Goal: Navigation & Orientation: Find specific page/section

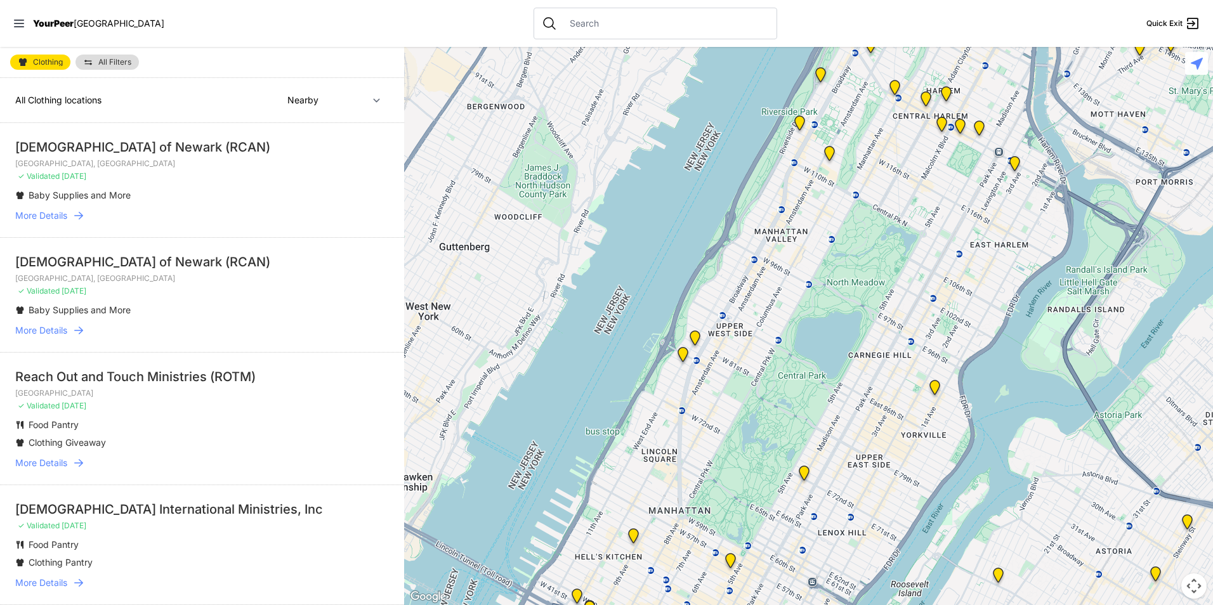
select select "recentlyUpdated"
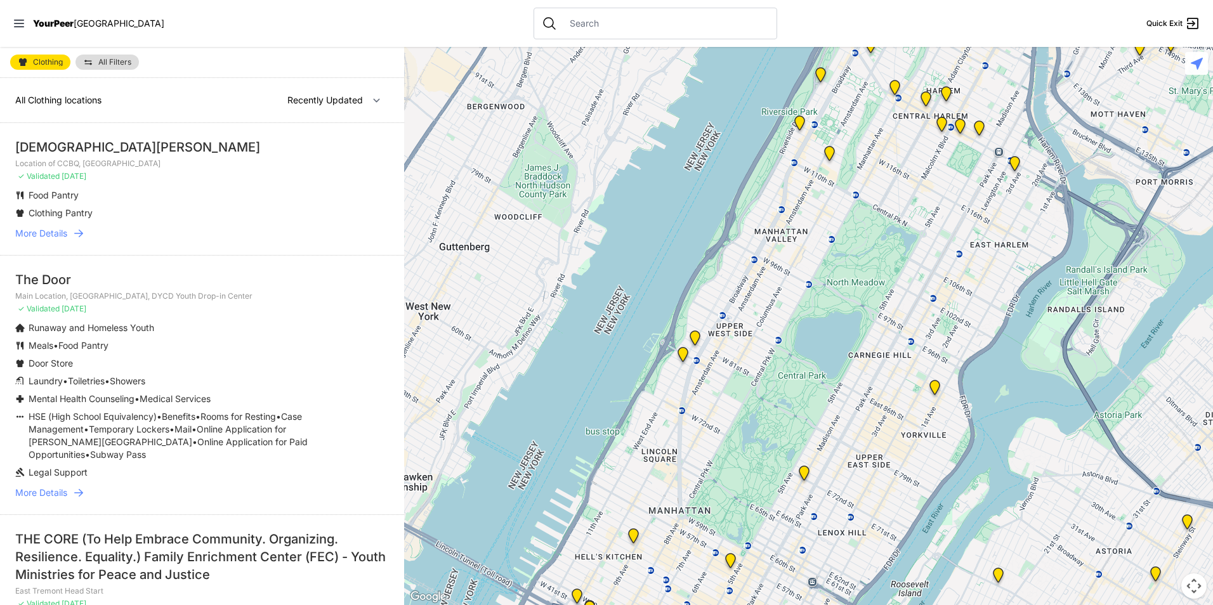
click at [61, 233] on span "More Details" at bounding box center [41, 233] width 52 height 13
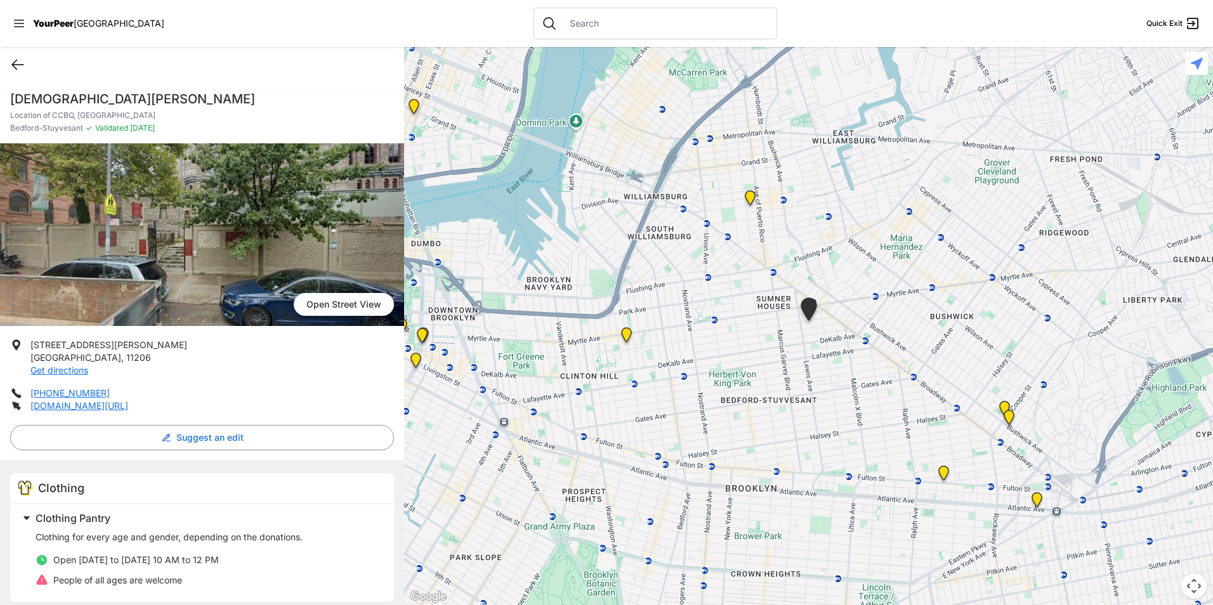
click at [22, 71] on icon at bounding box center [17, 64] width 15 height 15
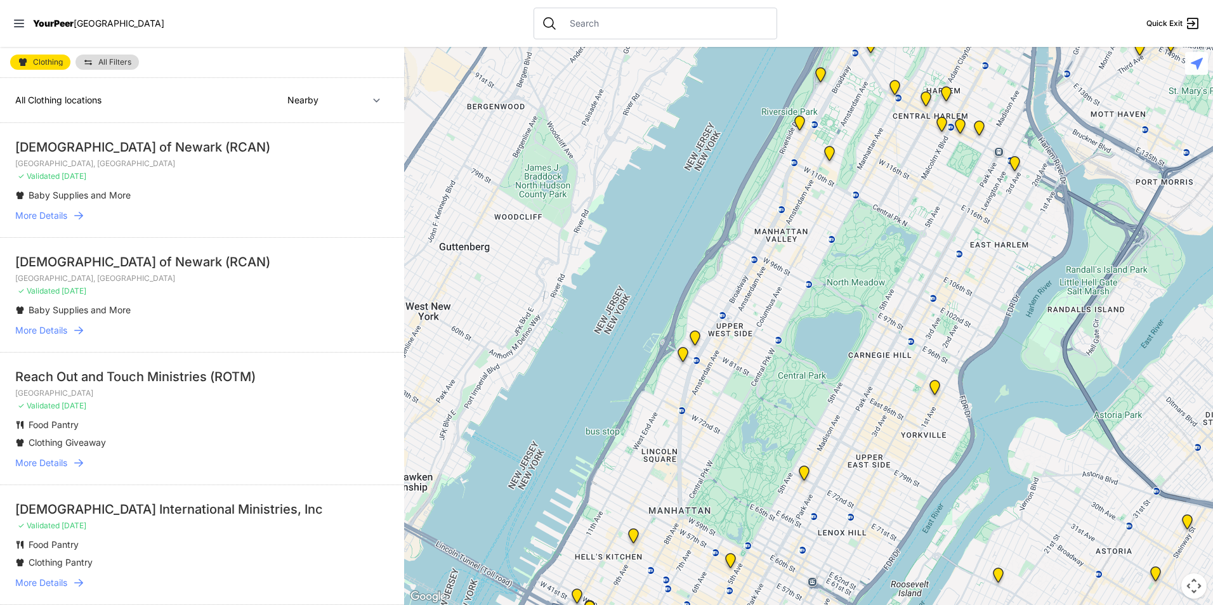
select select "recentlyUpdated"
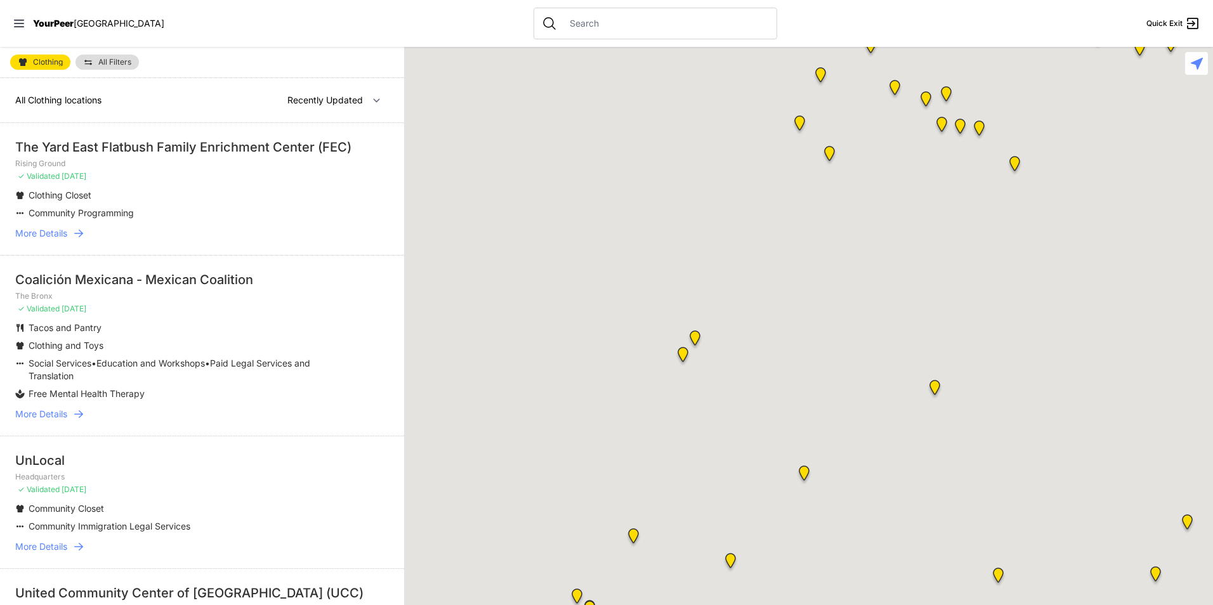
select select "nearby"
